Goal: Transaction & Acquisition: Purchase product/service

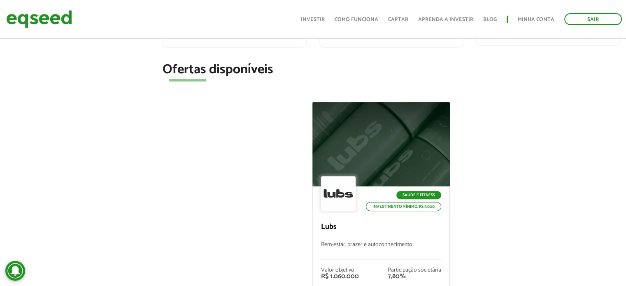
scroll to position [329, 0]
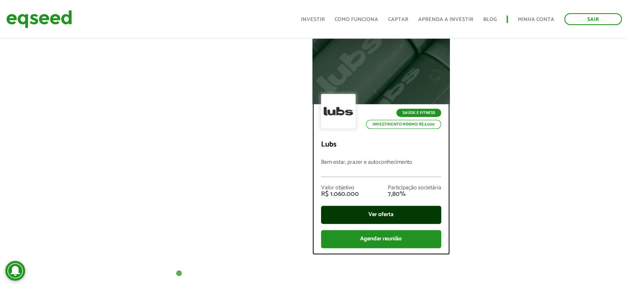
click at [395, 211] on div "Ver oferta" at bounding box center [381, 215] width 120 height 18
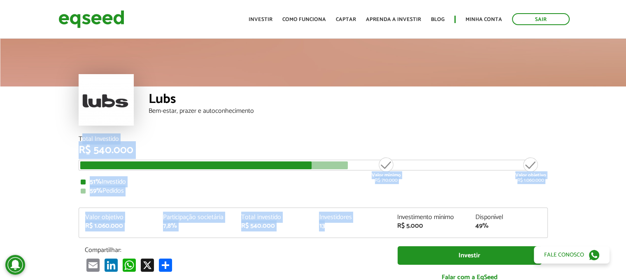
drag, startPoint x: 80, startPoint y: 137, endPoint x: 327, endPoint y: 223, distance: 261.8
click at [327, 223] on div "Total Investido R$ 540.000 Valor mínimo R$ 710.000 Valor objetivo R$ 1.060.000 …" at bounding box center [313, 213] width 469 height 154
click at [327, 223] on div "13" at bounding box center [352, 226] width 66 height 7
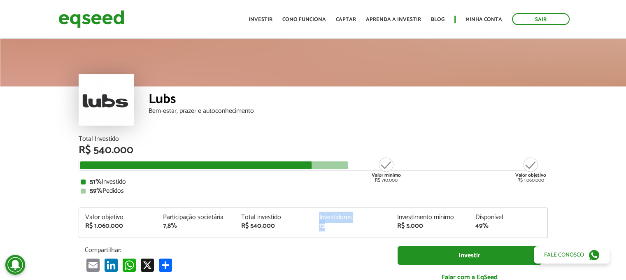
click at [318, 213] on div "Valor objetivo R$ 1.060.000 Participação societária 7,8% Total investido R$ 540…" at bounding box center [313, 222] width 469 height 30
click at [327, 233] on div "Valor objetivo R$ 1.060.000 Participação societária 7,8% Total investido R$ 540…" at bounding box center [313, 225] width 468 height 23
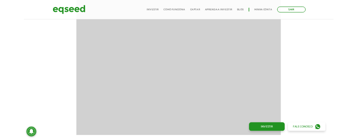
scroll to position [617, 0]
